Goal: Register for event/course

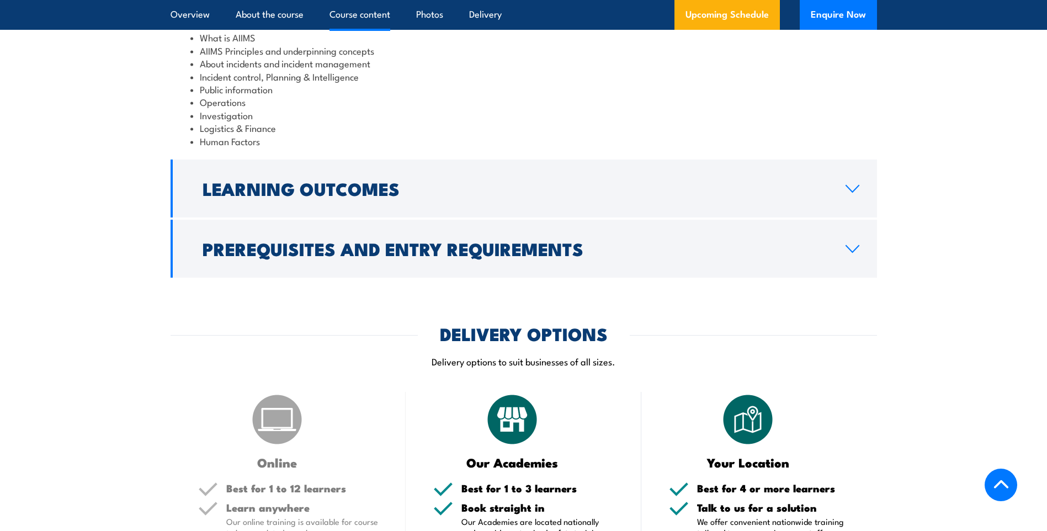
scroll to position [1104, 0]
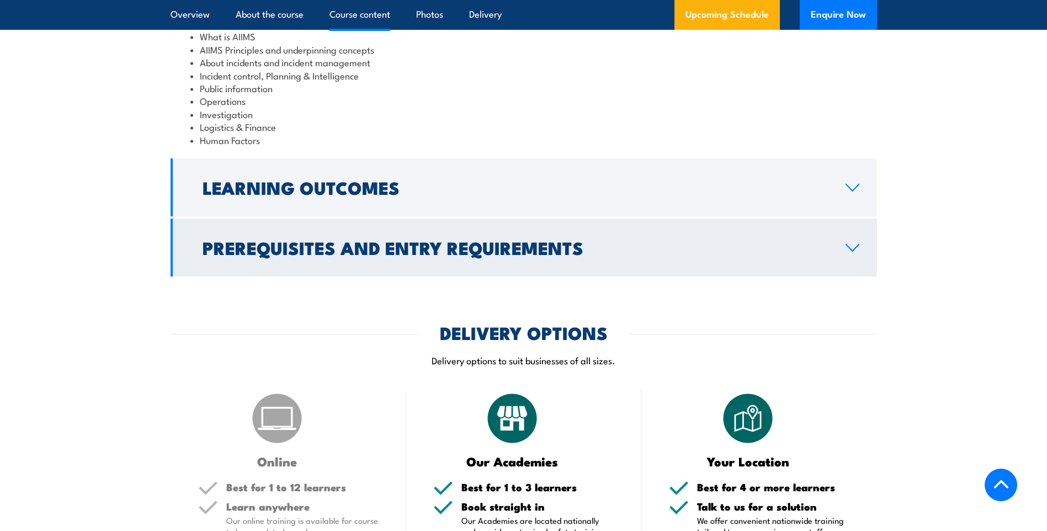
click at [708, 185] on link "Learning Outcomes" at bounding box center [524, 187] width 706 height 58
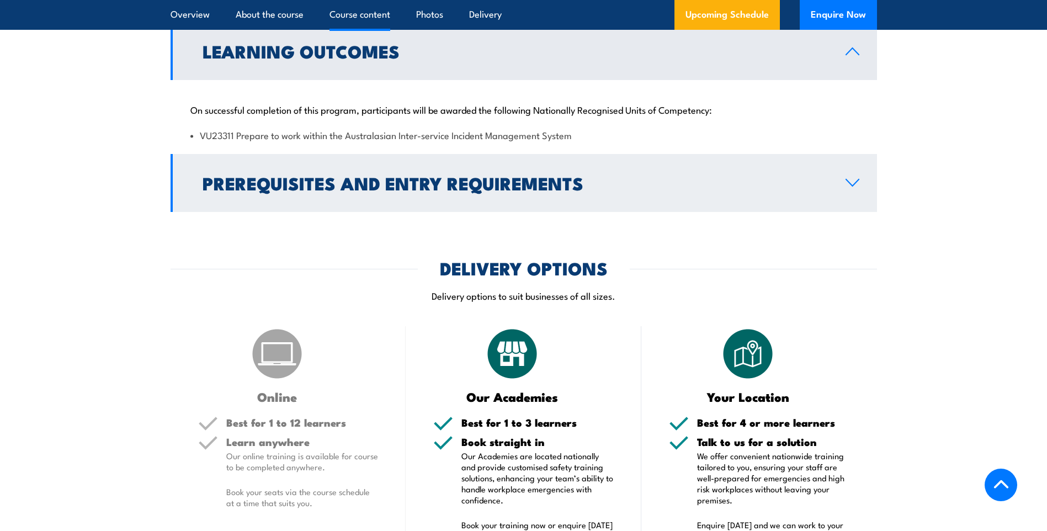
click at [690, 180] on link "Prerequisites and Entry Requirements" at bounding box center [524, 183] width 706 height 58
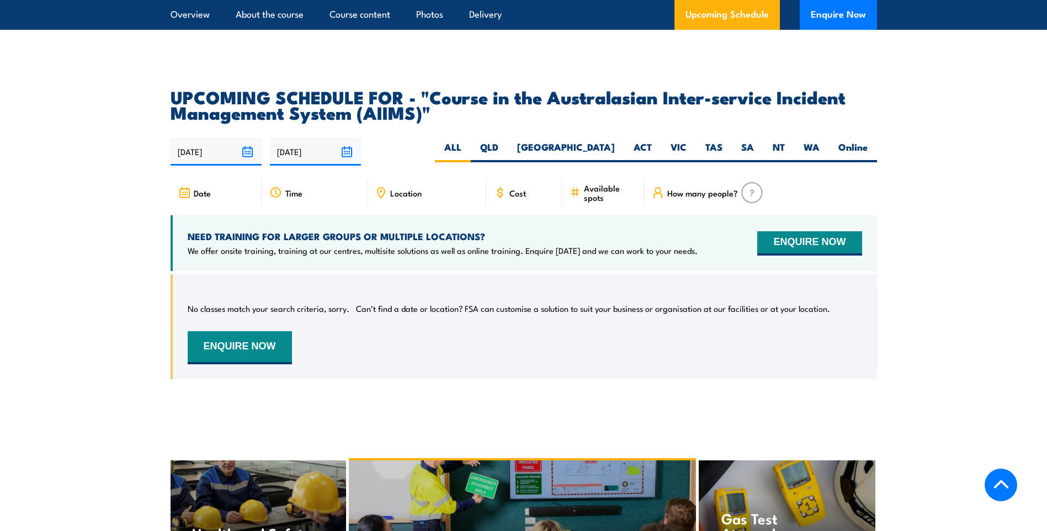
scroll to position [1987, 0]
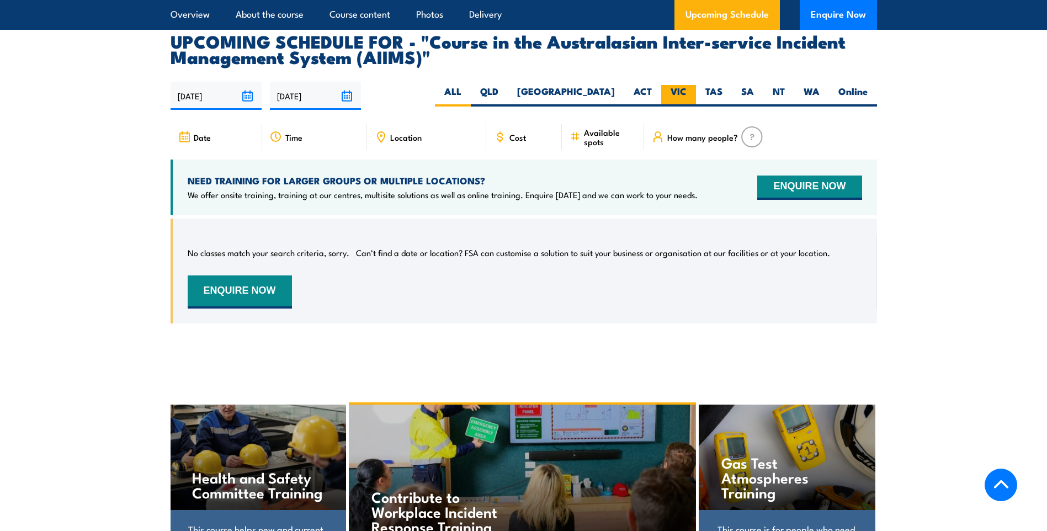
click at [680, 85] on label "VIC" at bounding box center [678, 96] width 35 height 22
click at [686, 85] on input "VIC" at bounding box center [689, 88] width 7 height 7
radio input "true"
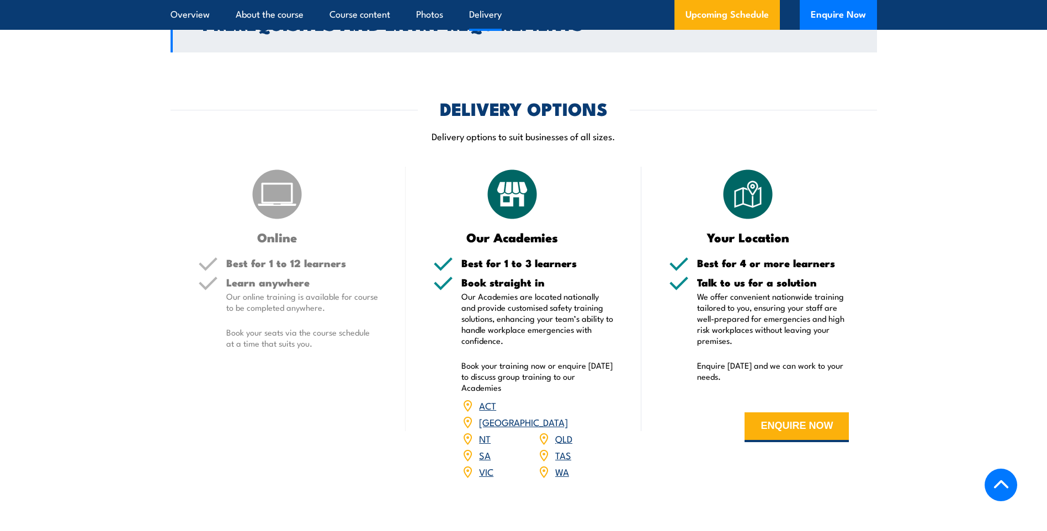
scroll to position [1344, 0]
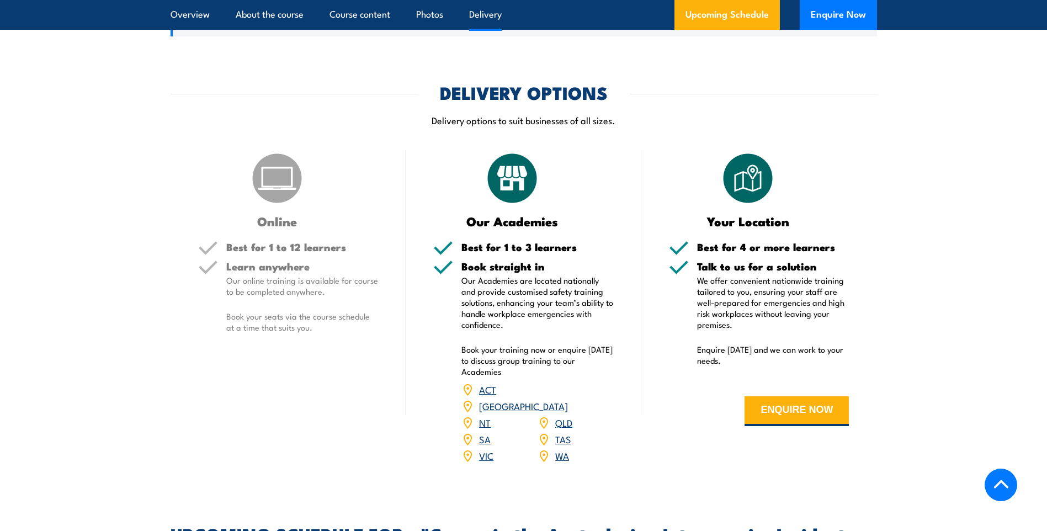
click at [485, 449] on link "VIC" at bounding box center [486, 455] width 14 height 13
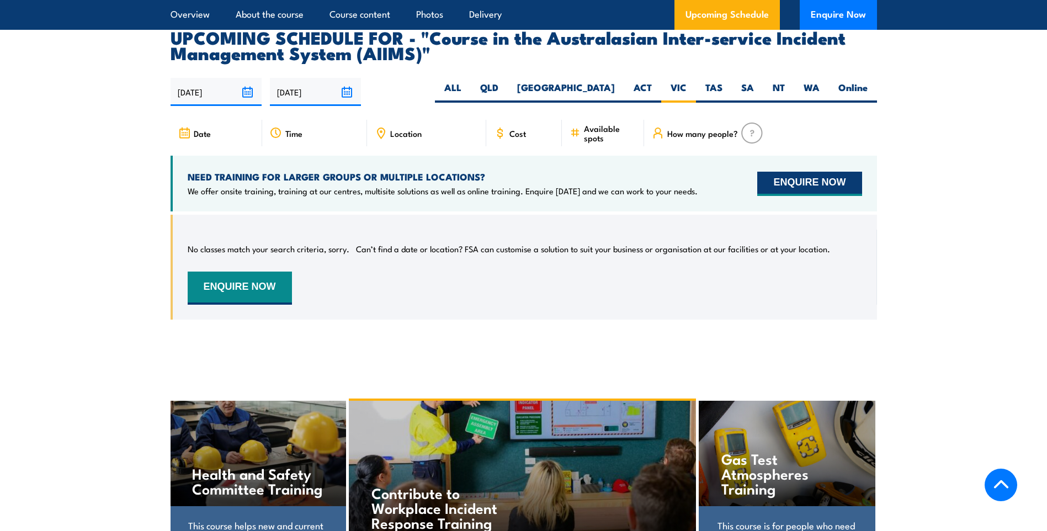
click at [796, 172] on button "ENQUIRE NOW" at bounding box center [809, 184] width 104 height 24
click at [859, 81] on label "Online" at bounding box center [853, 92] width 48 height 22
click at [867, 81] on input "Online" at bounding box center [870, 84] width 7 height 7
radio input "true"
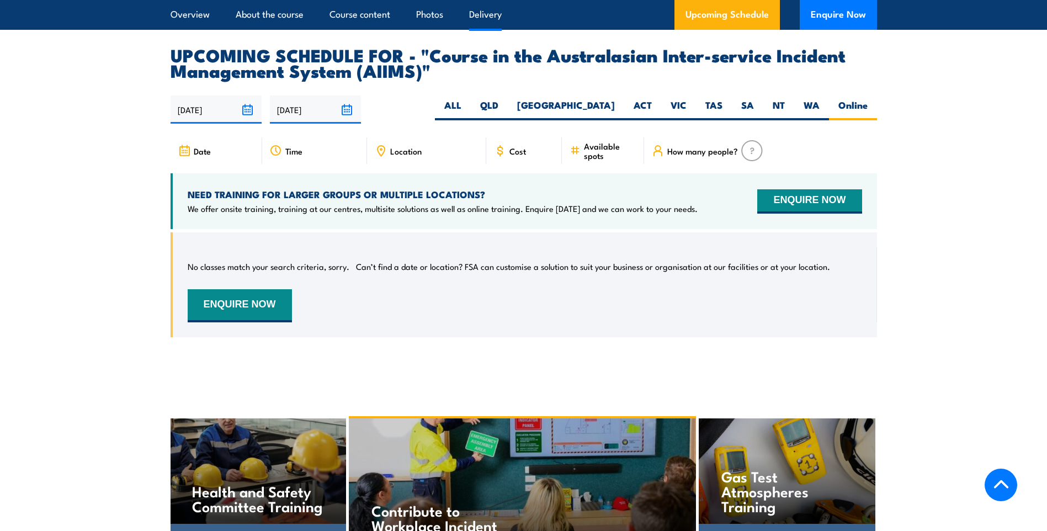
scroll to position [1840, 0]
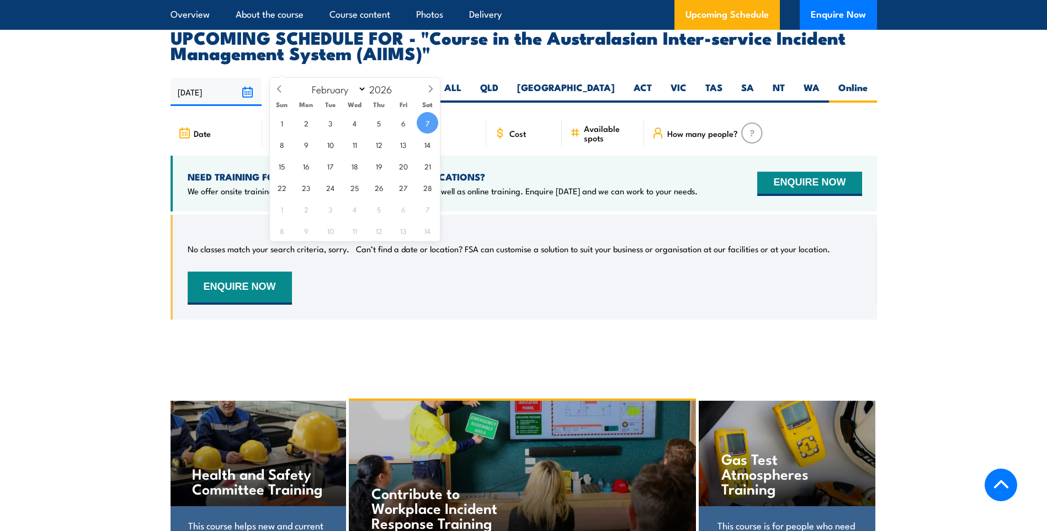
click at [347, 78] on input "[DATE]" at bounding box center [315, 92] width 91 height 28
click at [424, 87] on span at bounding box center [430, 93] width 19 height 30
select select "4"
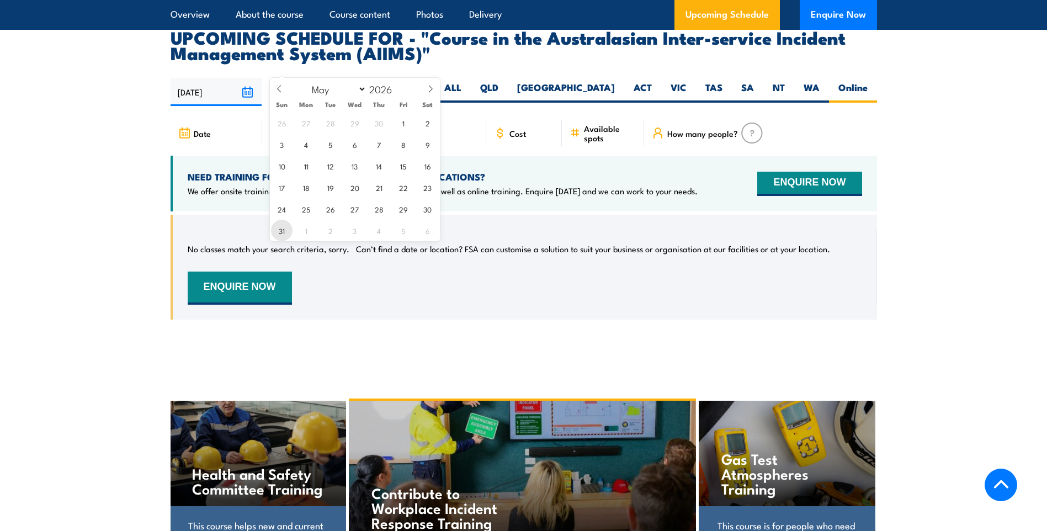
click at [283, 229] on span "31" at bounding box center [282, 231] width 22 height 22
type input "31/05/2026"
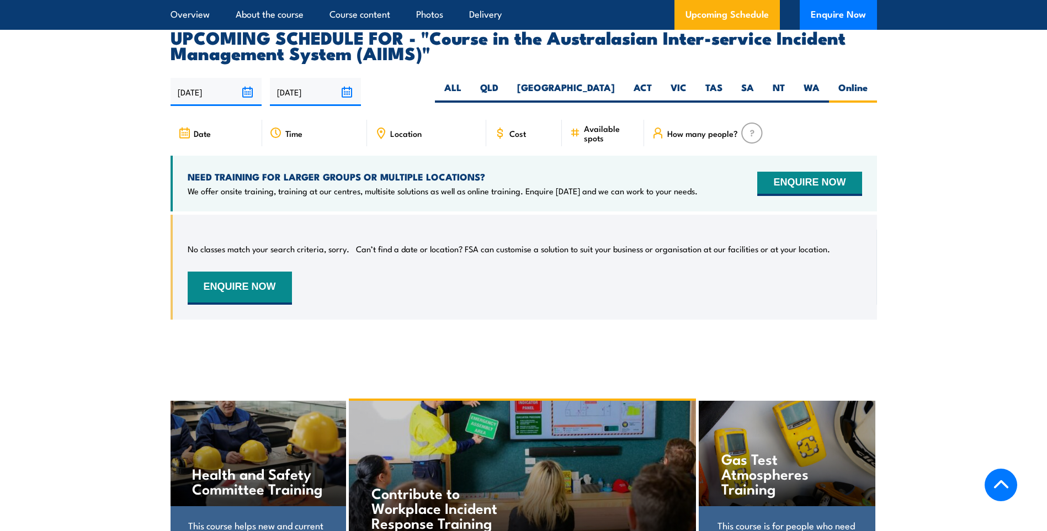
click at [960, 127] on section "UPCOMING SCHEDULE FOR - "Course in the Australasian Inter-service Incident Mana…" at bounding box center [523, 182] width 1047 height 307
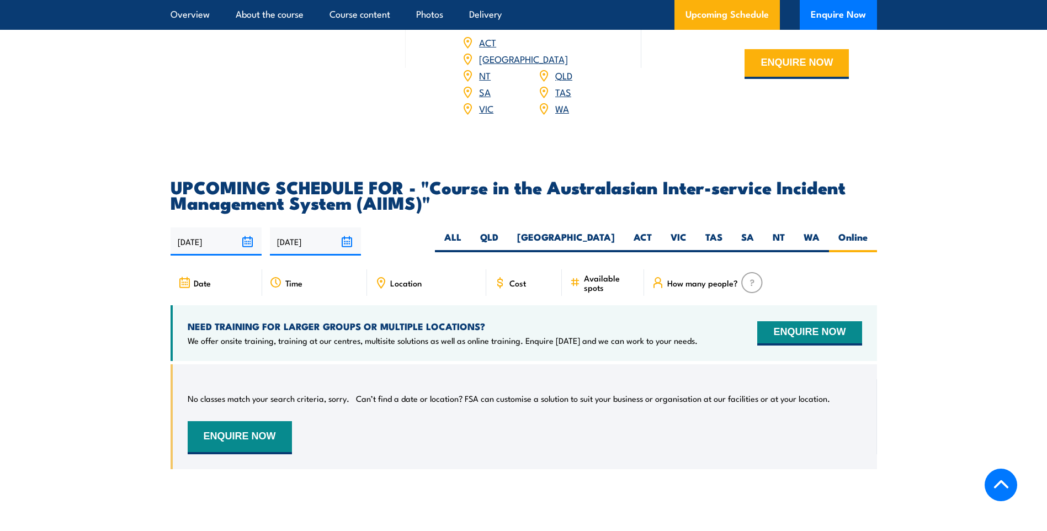
scroll to position [1675, 0]
